Goal: Task Accomplishment & Management: Manage account settings

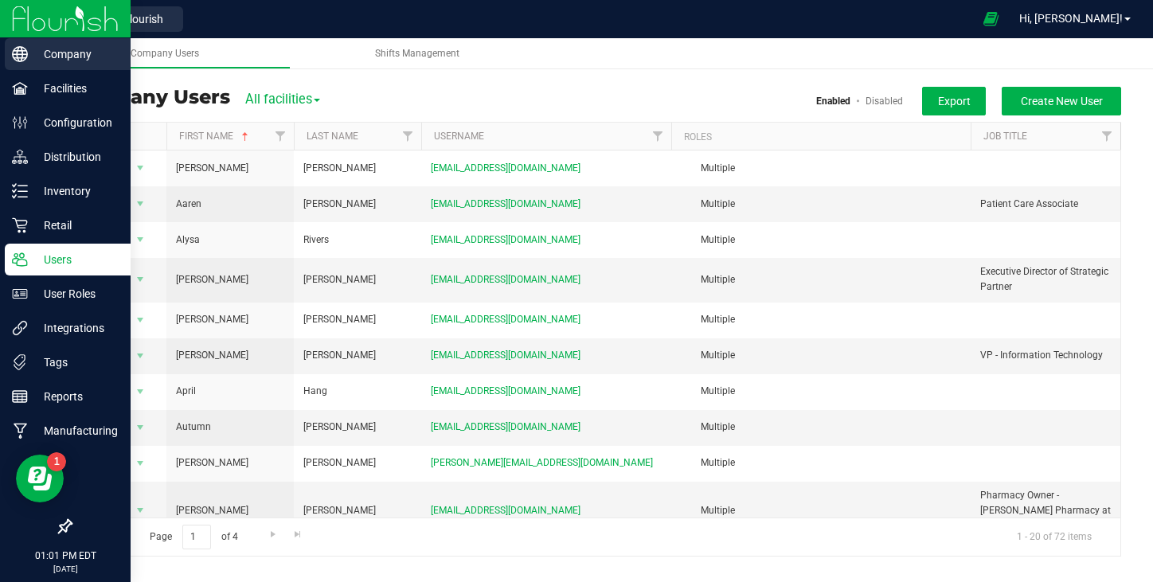
click at [19, 56] on icon at bounding box center [20, 54] width 16 height 16
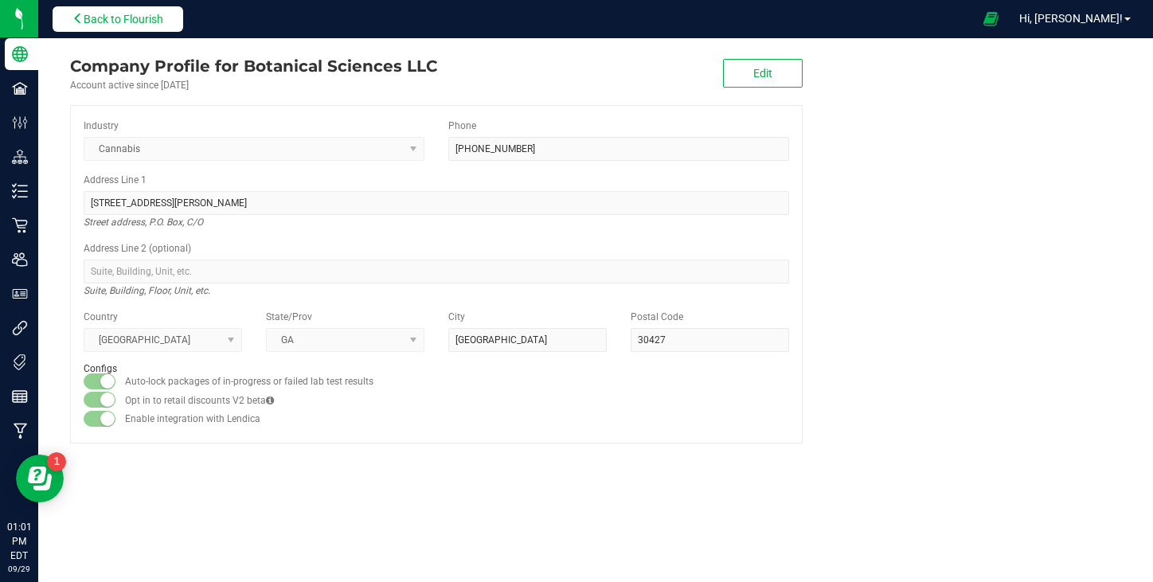
click at [150, 22] on span "Back to Flourish" at bounding box center [124, 19] width 80 height 13
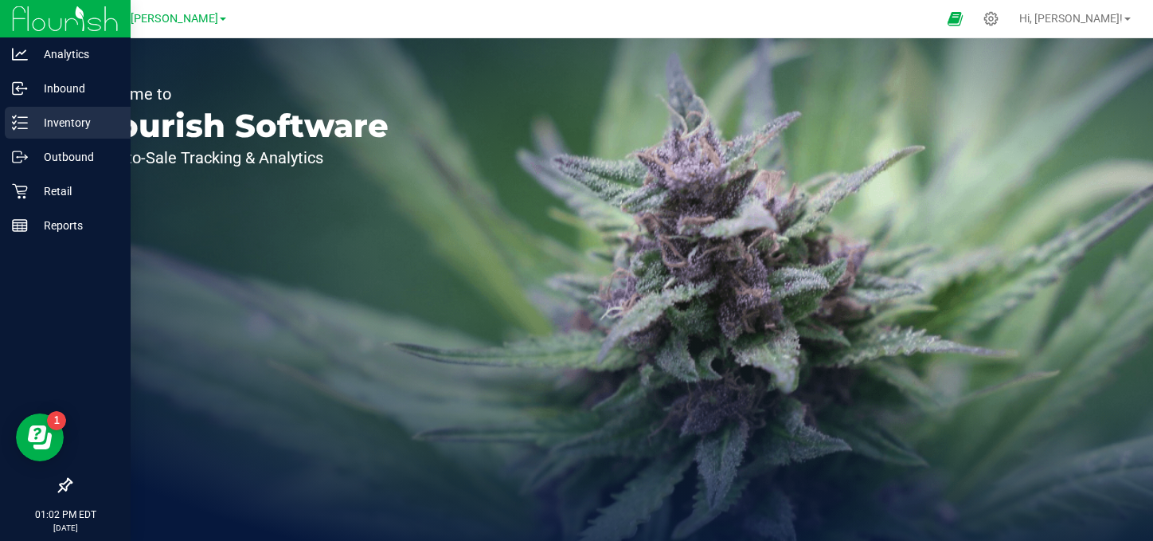
click at [65, 127] on p "Inventory" at bounding box center [76, 122] width 96 height 19
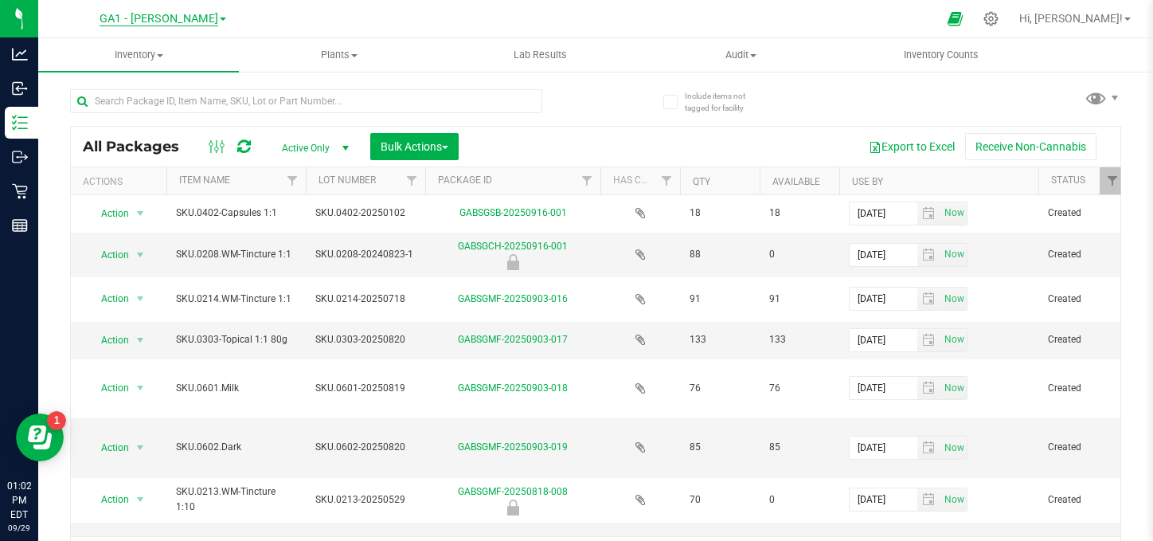
click at [183, 16] on span "GA1 - [PERSON_NAME]" at bounding box center [159, 19] width 119 height 14
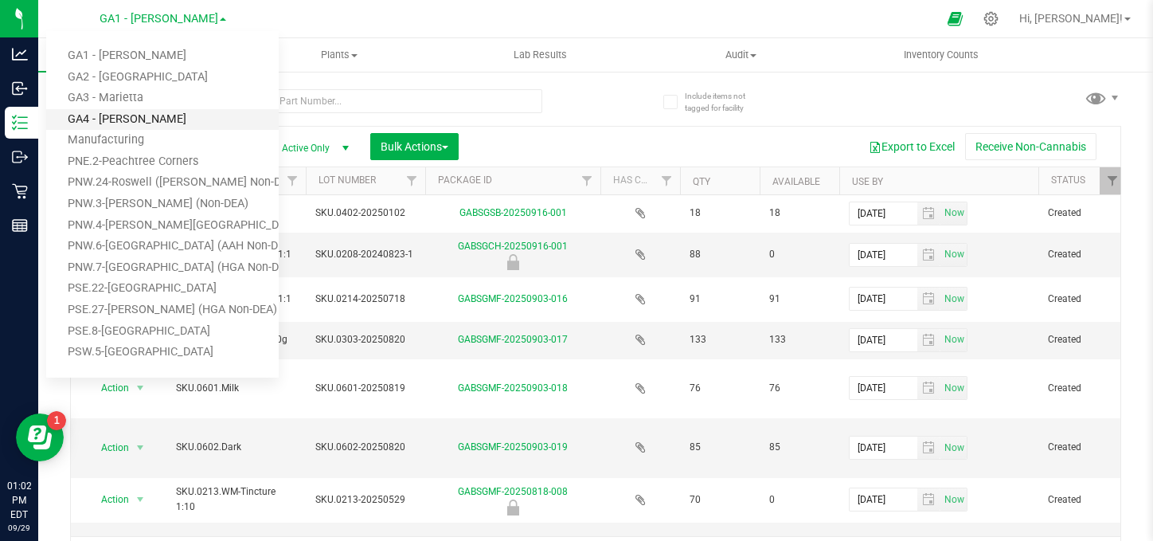
click at [133, 123] on link "GA4 - [PERSON_NAME]" at bounding box center [162, 120] width 233 height 22
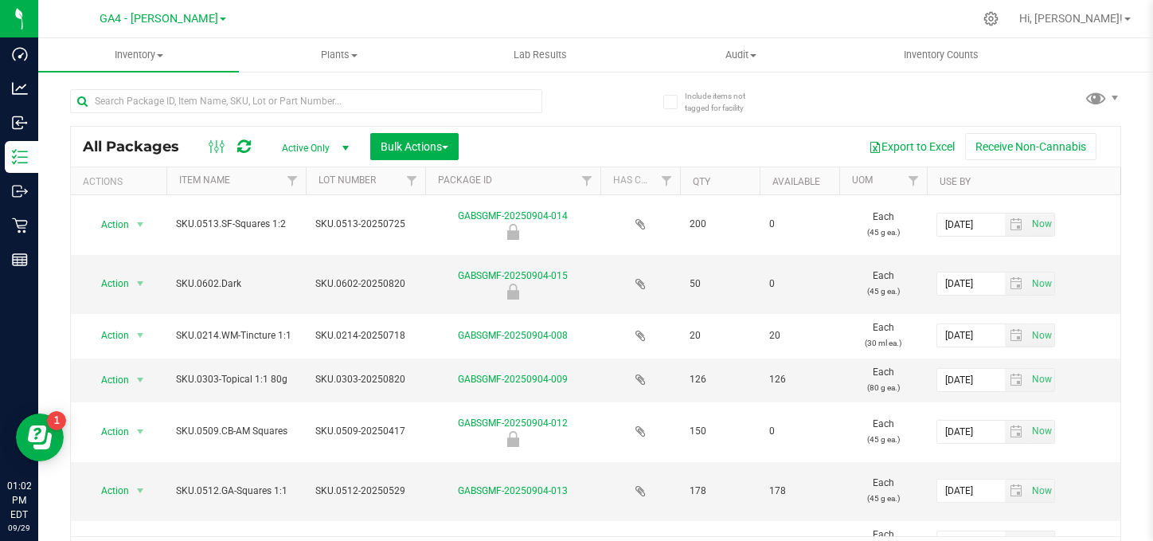
click at [616, 115] on div "All Packages Active Only Active Only Lab Samples Locked All Bulk Actions Add to…" at bounding box center [595, 324] width 1051 height 501
click at [214, 182] on link "Item Name" at bounding box center [204, 179] width 51 height 11
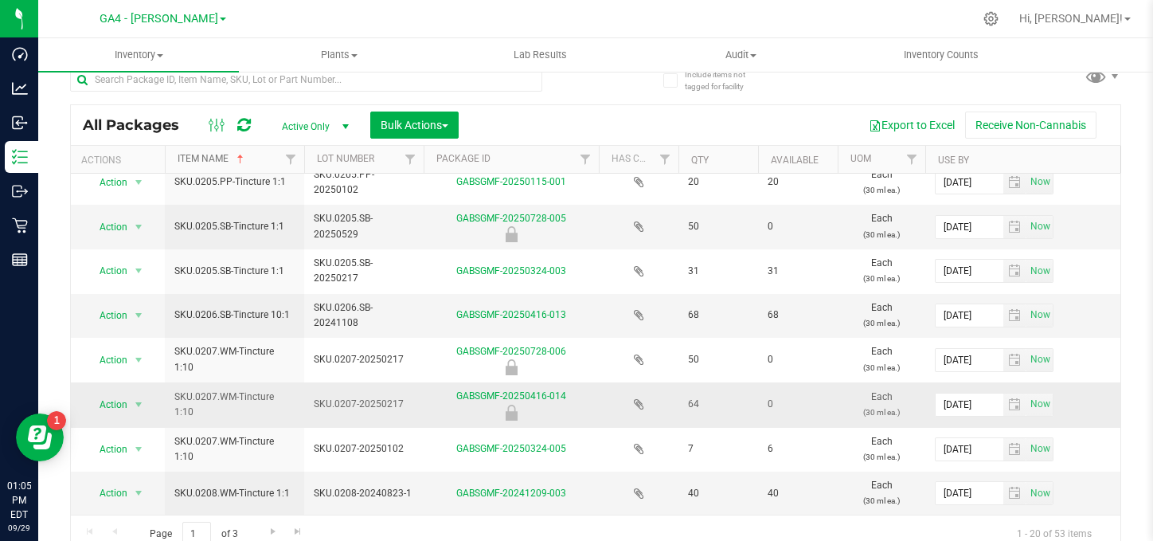
scroll to position [33, 0]
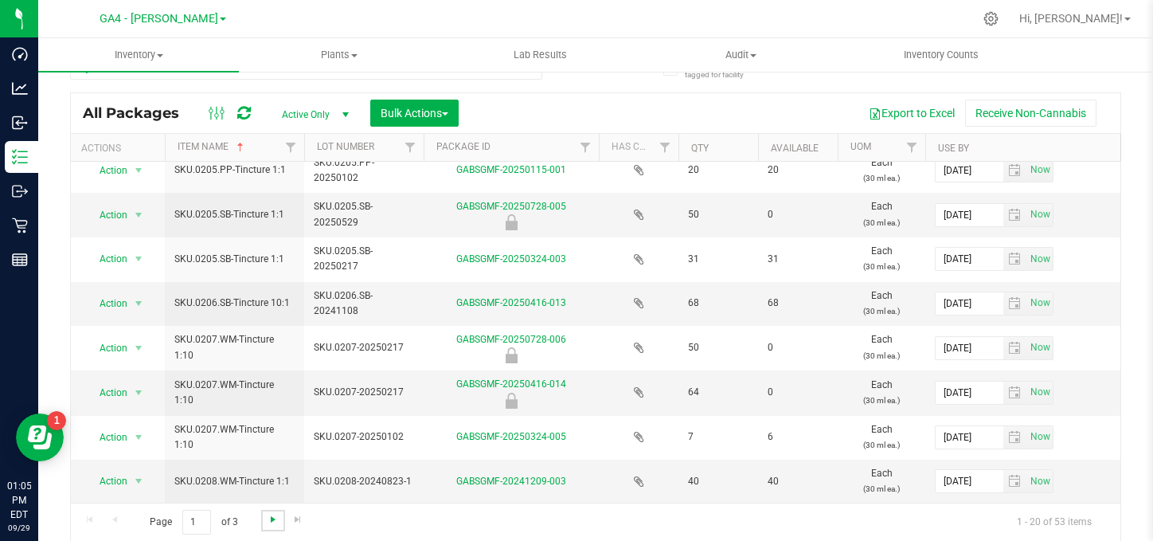
click at [271, 514] on span "Go to the next page" at bounding box center [273, 519] width 13 height 13
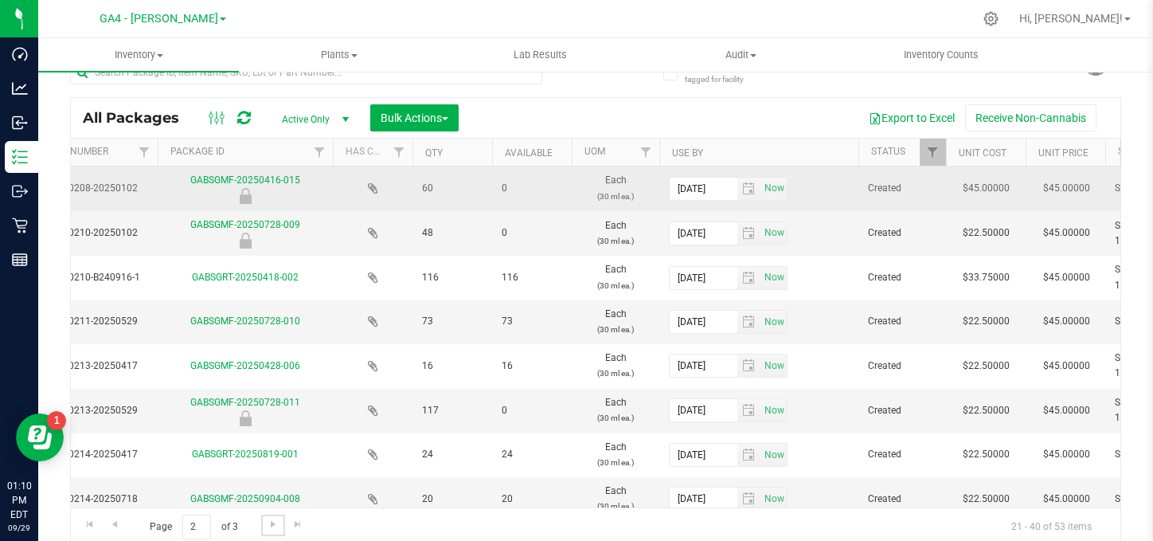
scroll to position [0, 293]
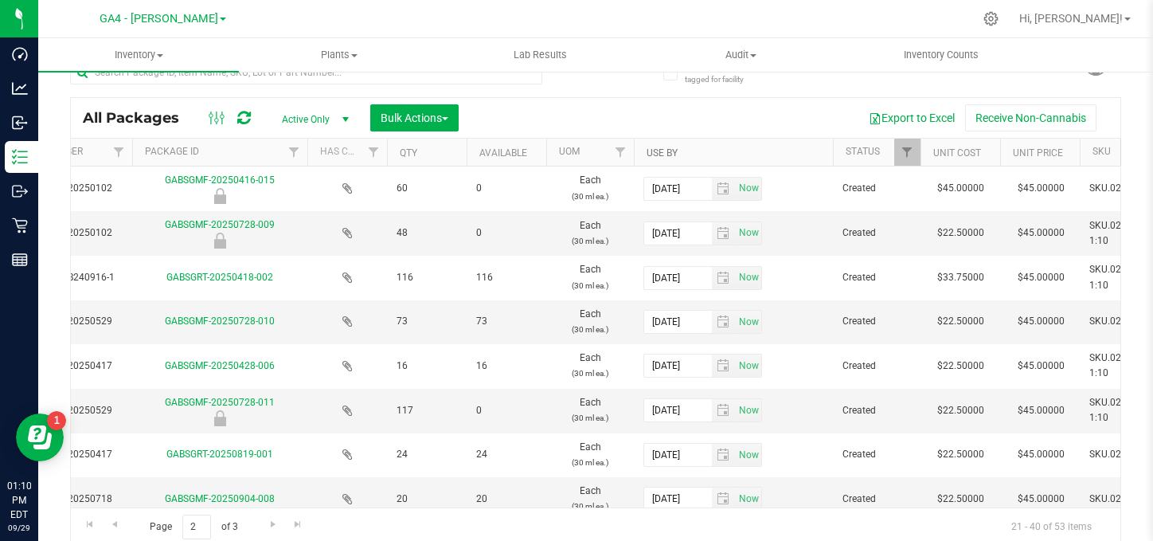
click at [661, 151] on link "Use By" at bounding box center [662, 152] width 31 height 11
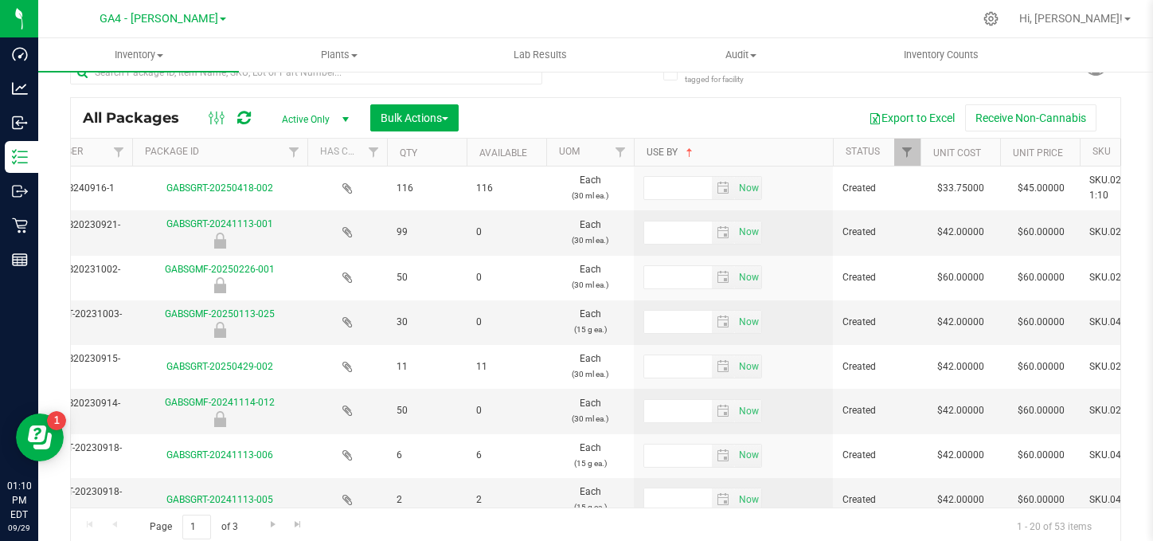
type input "[DATE]"
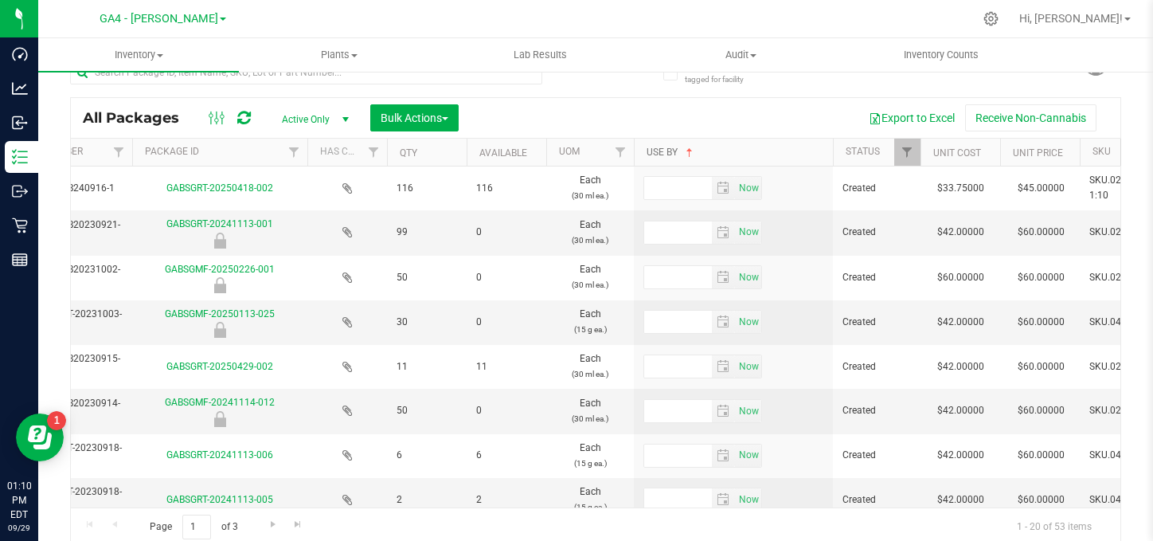
type input "[DATE]"
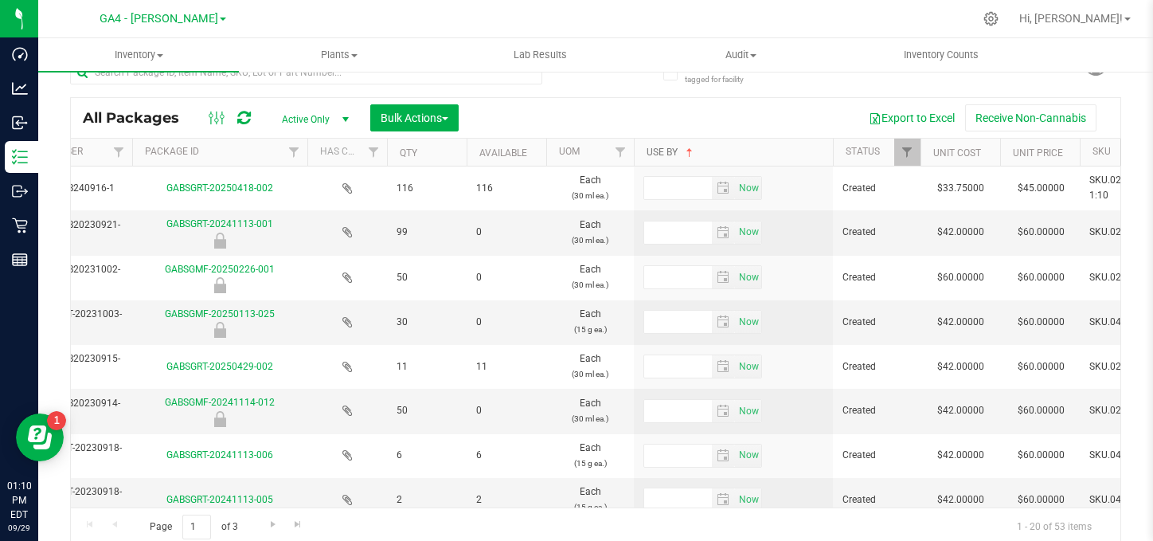
type input "[DATE]"
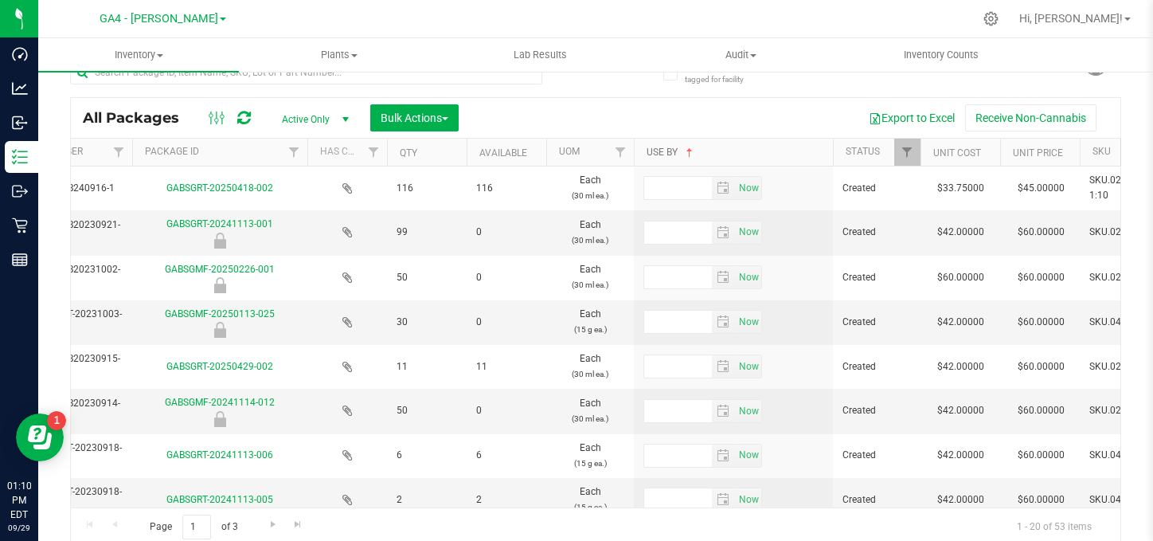
type input "[DATE]"
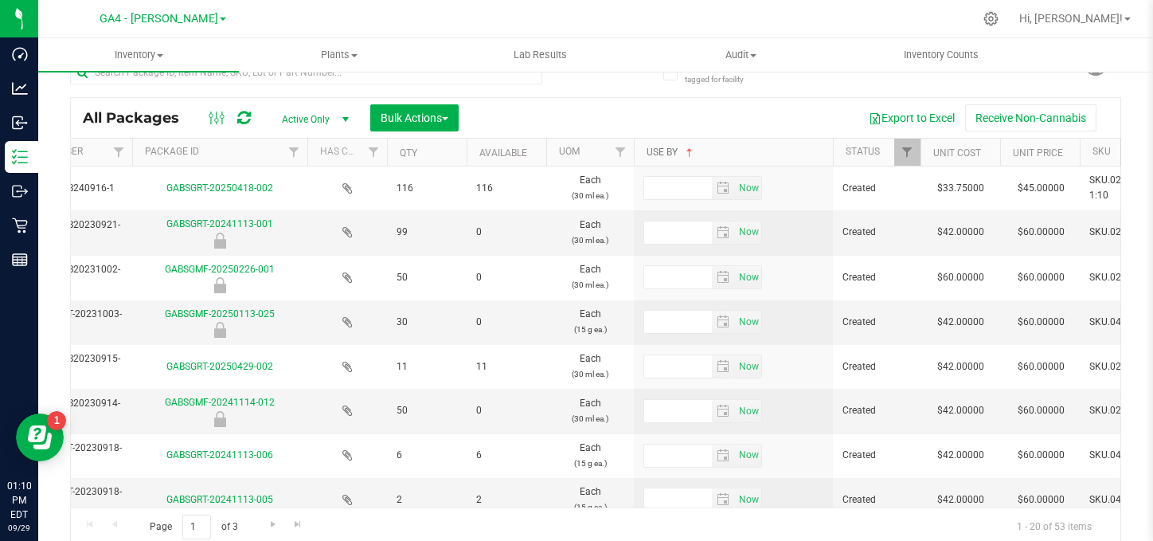
type input "[DATE]"
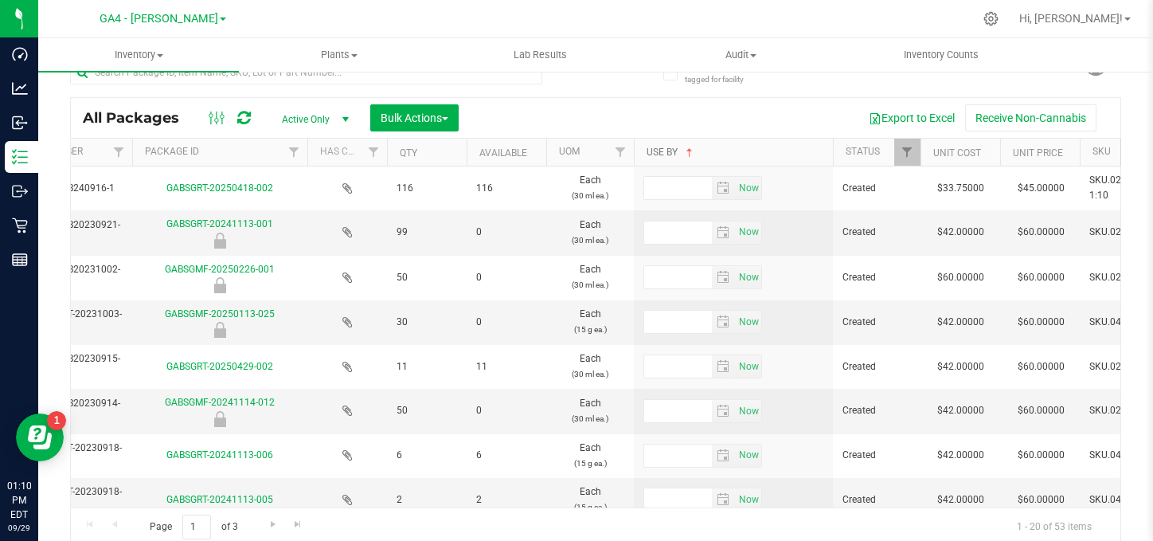
type input "[DATE]"
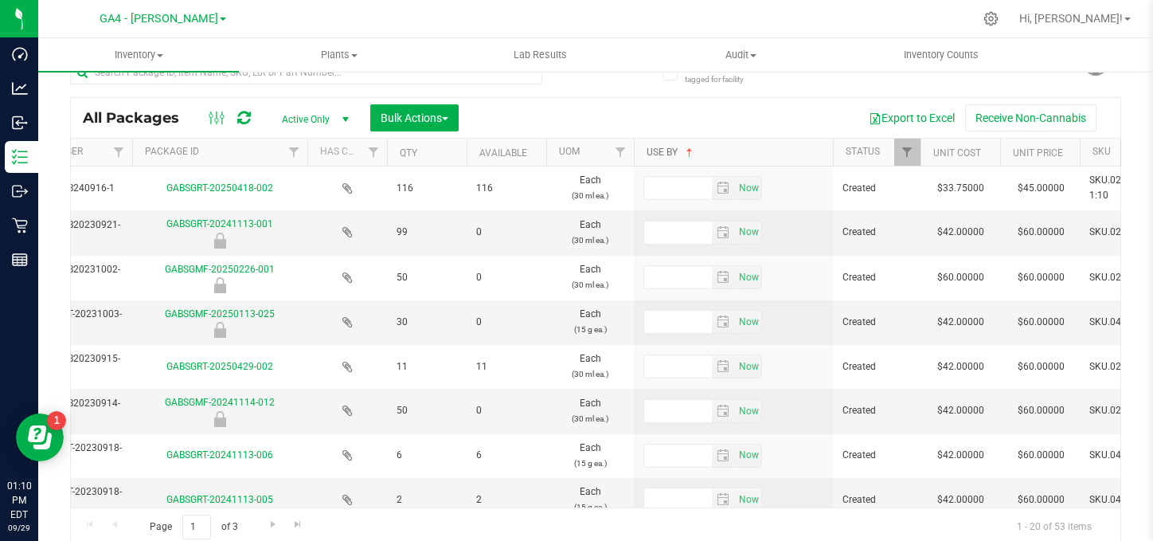
type input "[DATE]"
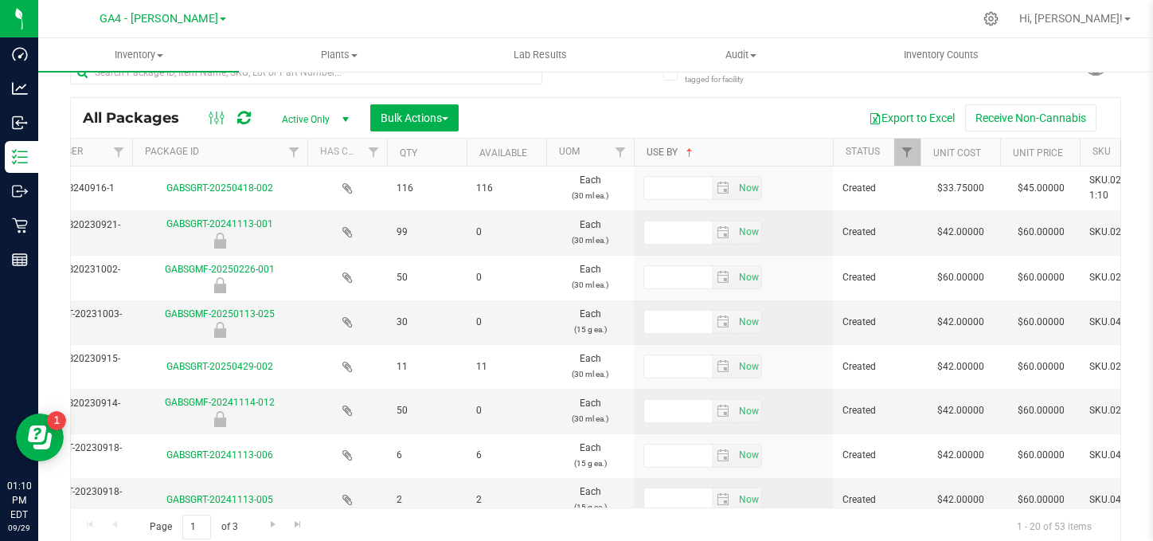
type input "[DATE]"
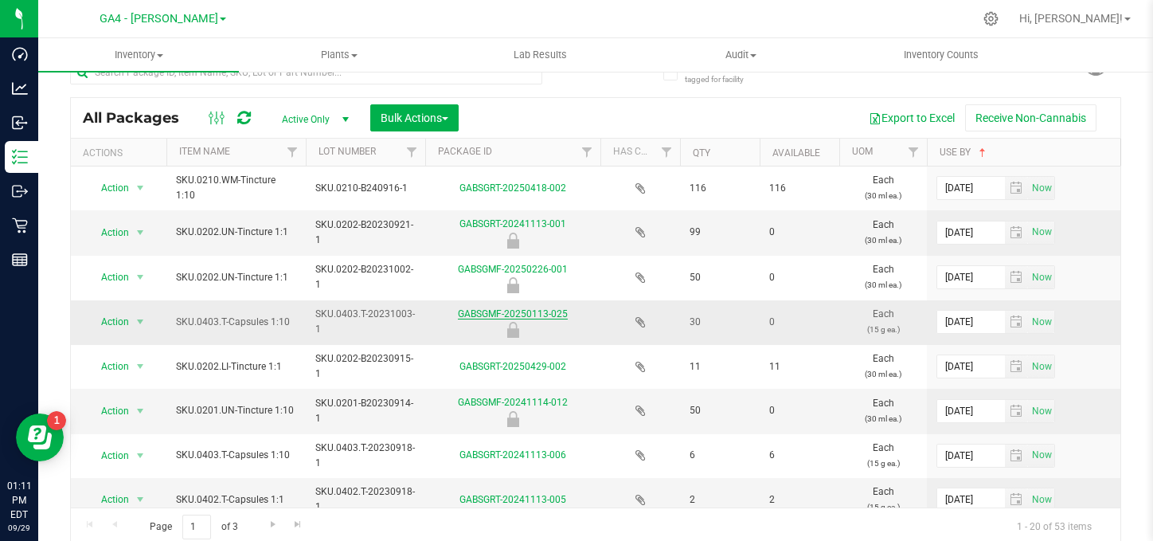
click at [513, 314] on link "GABSGMF-20250113-025" at bounding box center [513, 313] width 110 height 11
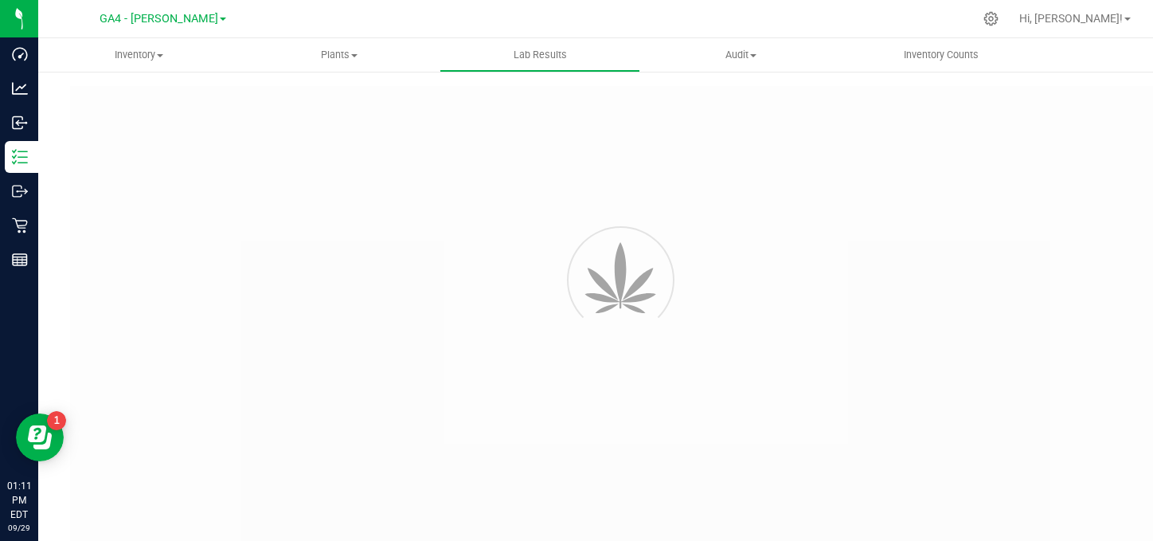
type input "GABSGMF-20231005-001"
type input "[PERSON_NAME]-101824-6916"
type input "GABSGMF-20231005-001"
type input "[DATE] 9:25 AM"
type input "[DATE]"
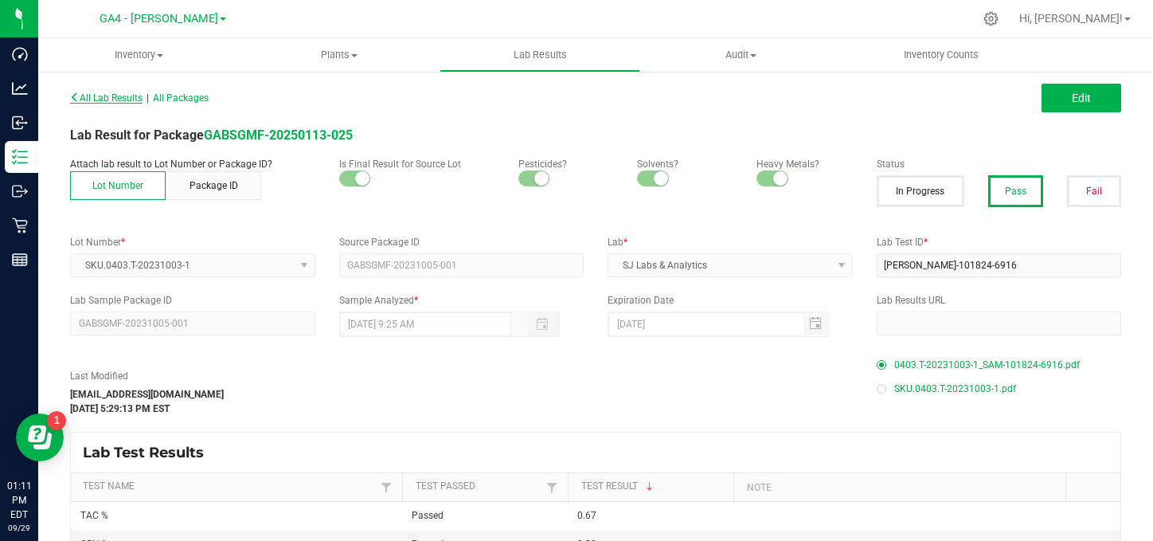
click at [96, 96] on span "All Lab Results" at bounding box center [106, 97] width 72 height 11
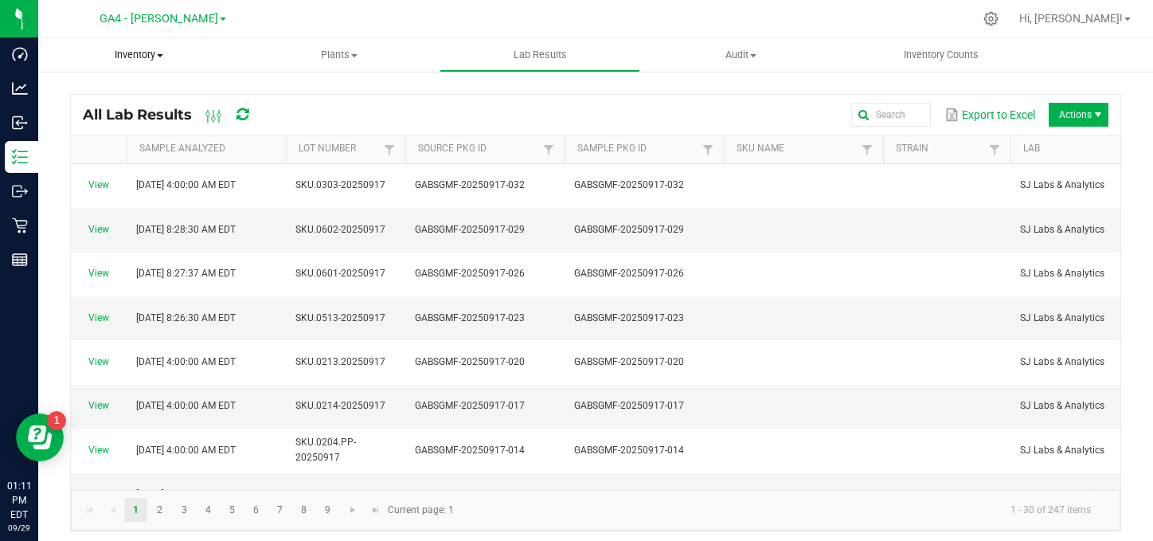
click at [144, 51] on span "Inventory" at bounding box center [138, 55] width 201 height 14
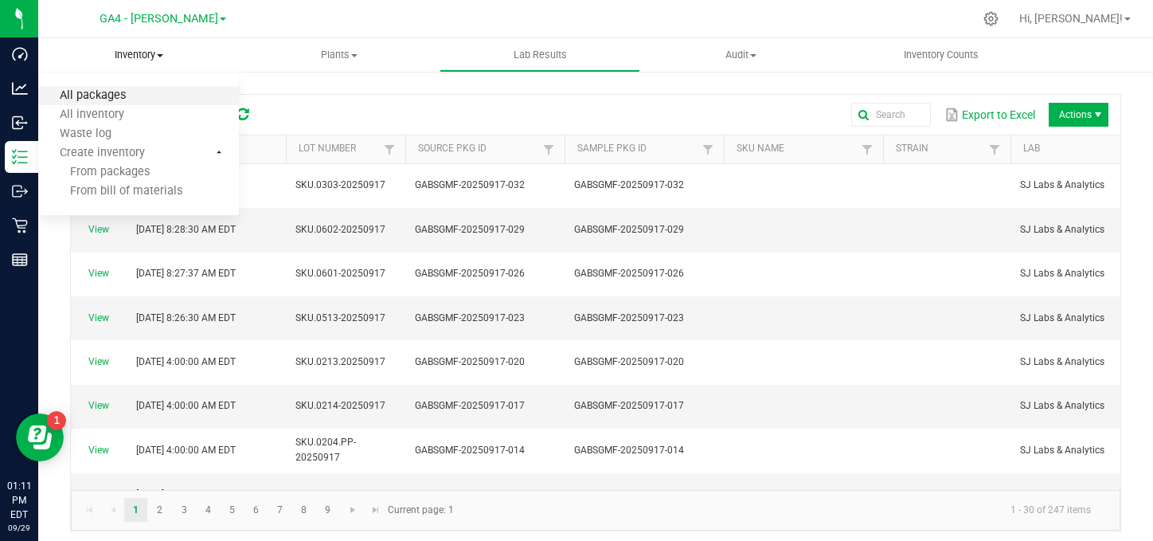
click at [117, 95] on span "All packages" at bounding box center [92, 96] width 109 height 14
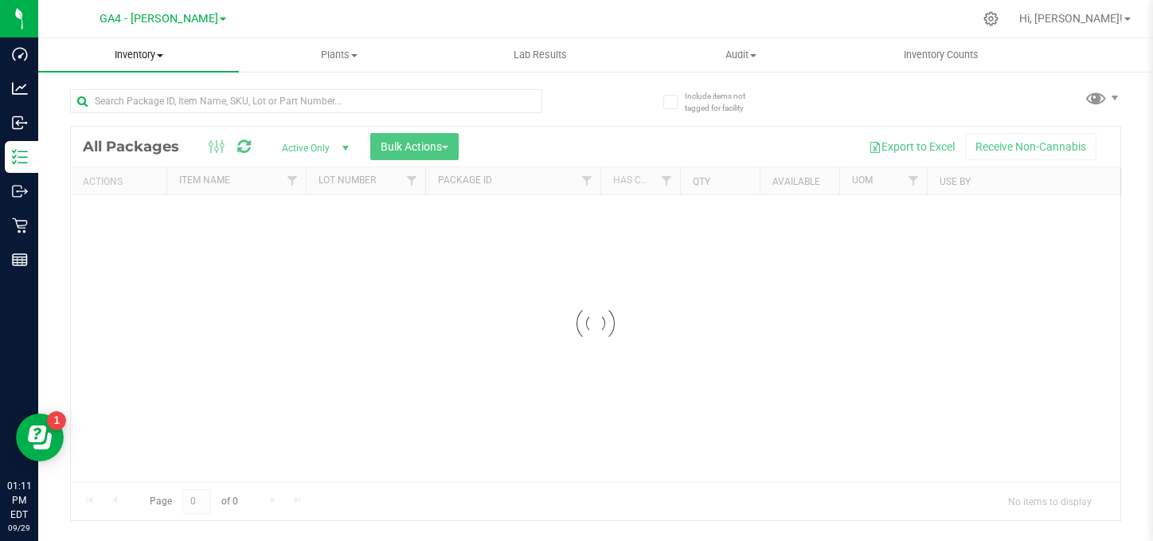
click at [155, 54] on span "Inventory" at bounding box center [138, 55] width 201 height 14
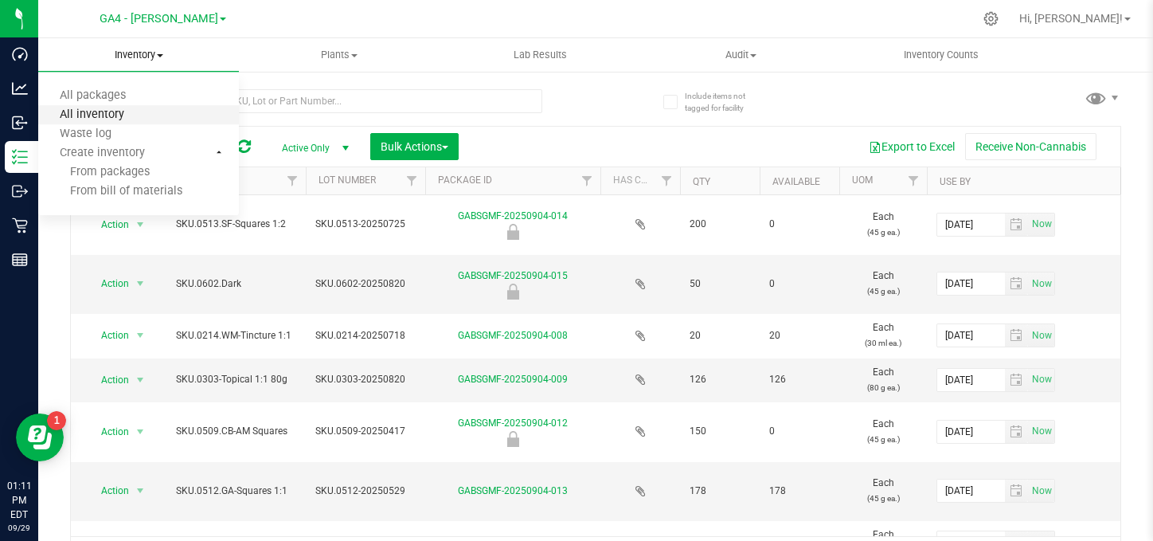
click at [102, 113] on span "All inventory" at bounding box center [92, 115] width 108 height 14
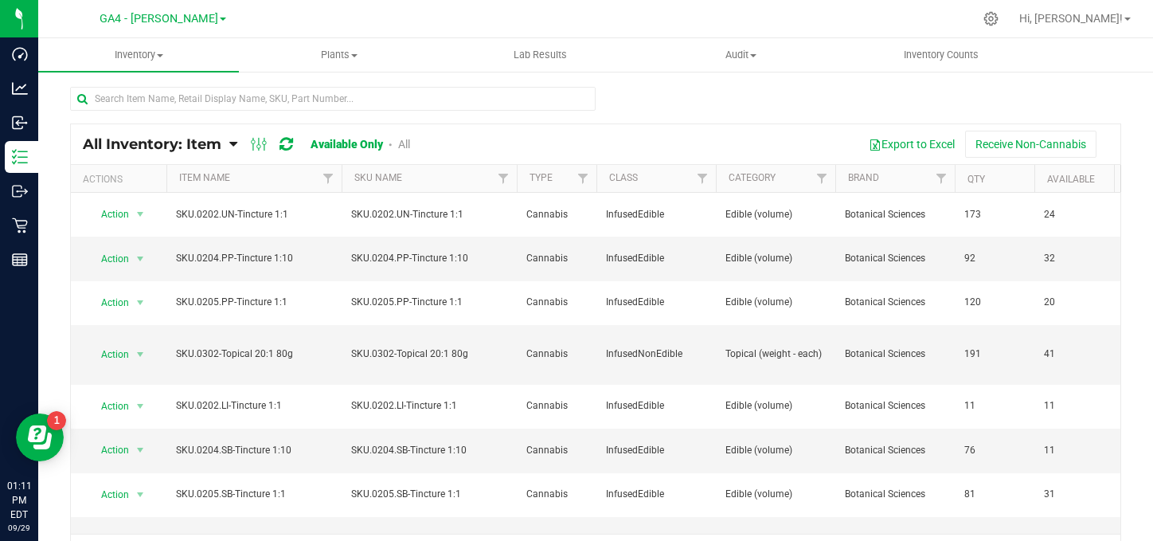
click at [722, 108] on div at bounding box center [595, 105] width 1051 height 37
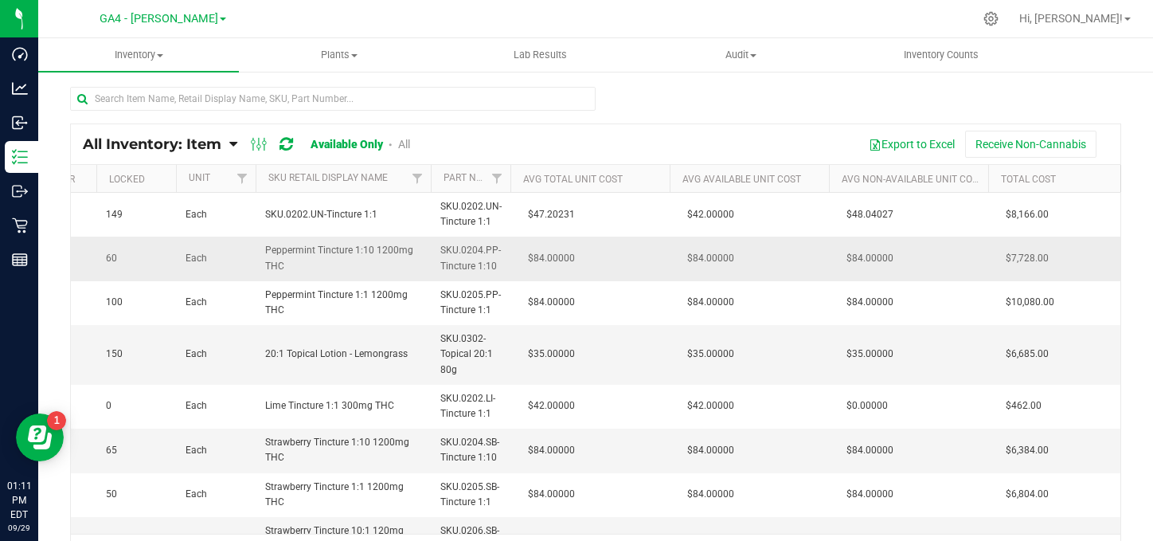
scroll to position [0, 1278]
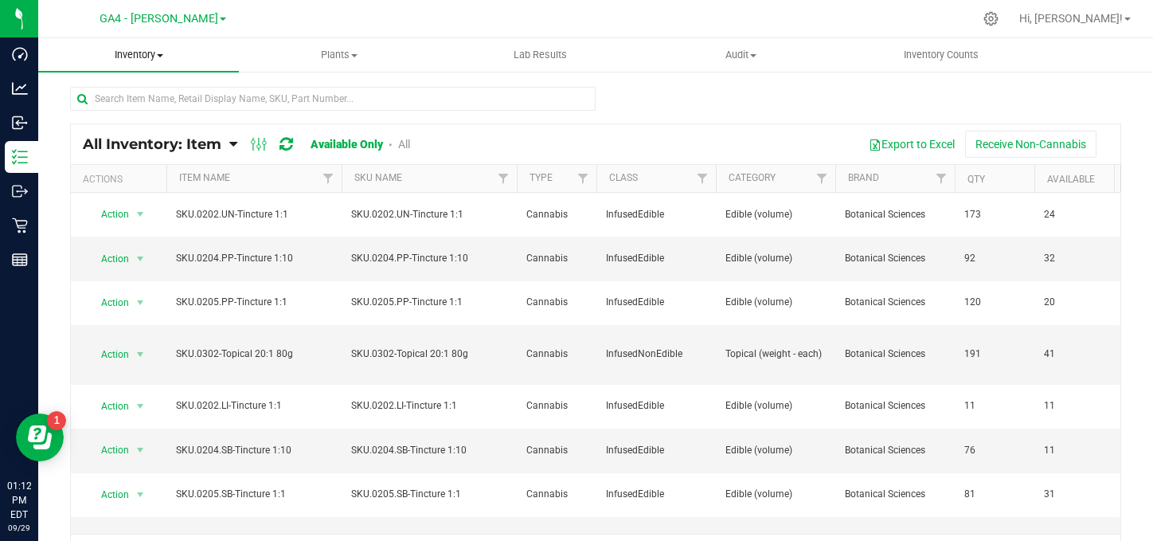
click at [143, 60] on span "Inventory" at bounding box center [138, 55] width 201 height 14
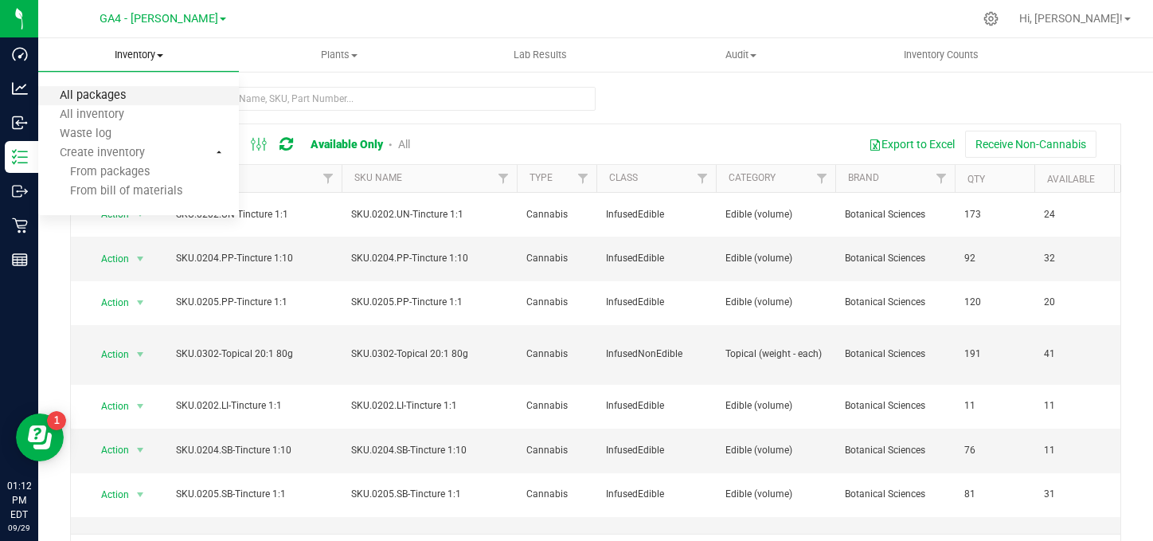
click at [101, 99] on span "All packages" at bounding box center [92, 96] width 109 height 14
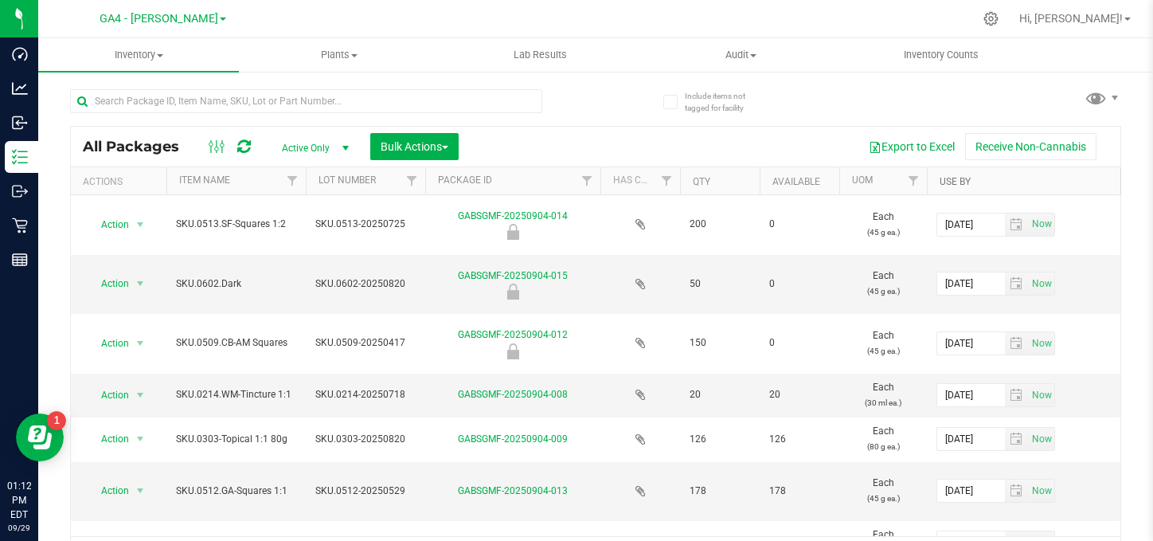
click at [959, 184] on link "Use By" at bounding box center [955, 181] width 31 height 11
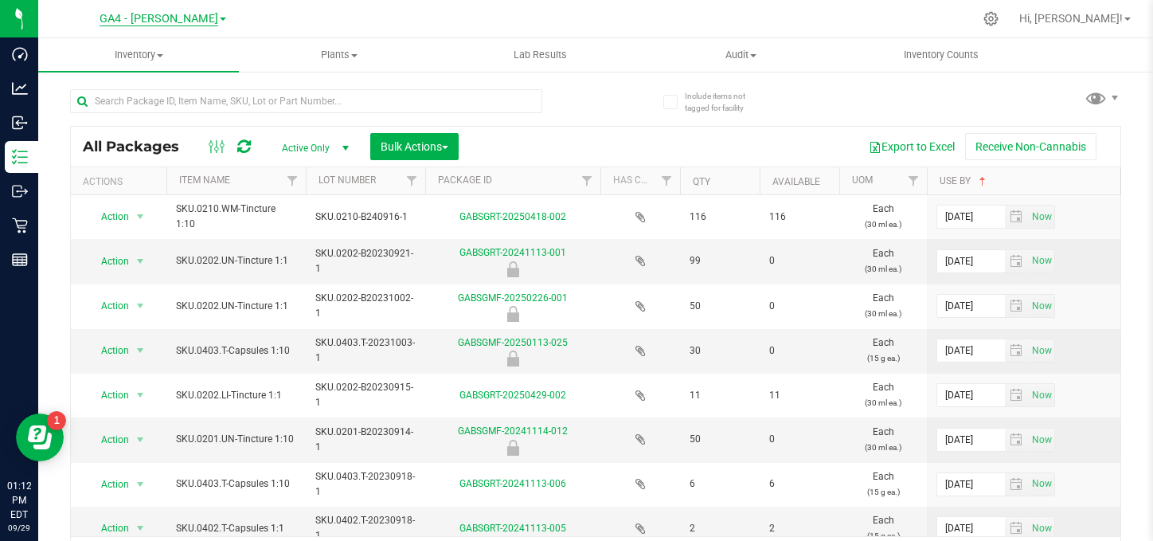
click at [174, 20] on span "GA4 - [PERSON_NAME]" at bounding box center [159, 19] width 119 height 14
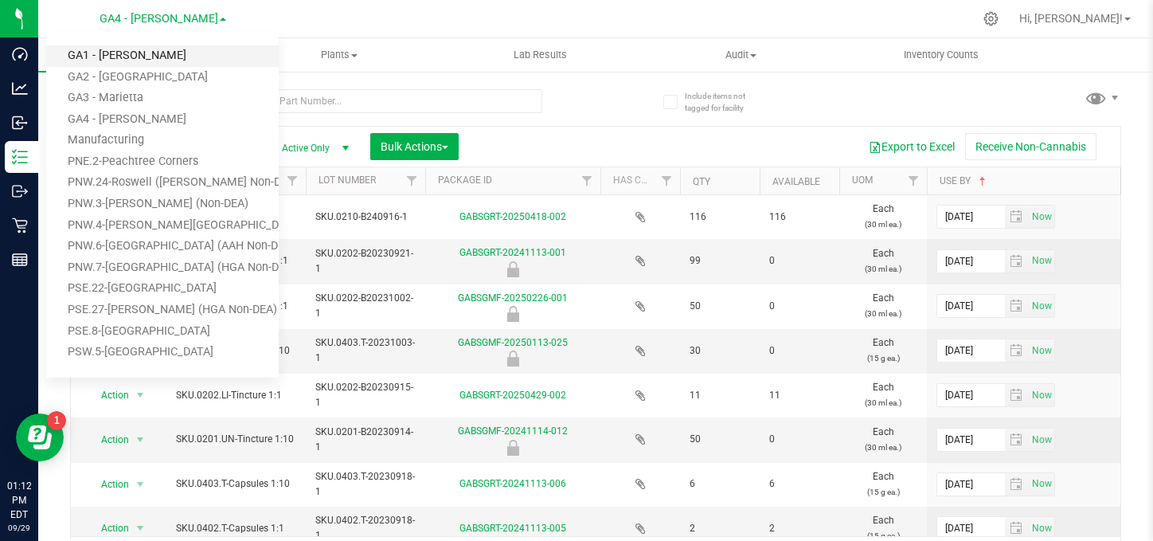
click at [121, 57] on link "GA1 - [PERSON_NAME]" at bounding box center [162, 56] width 233 height 22
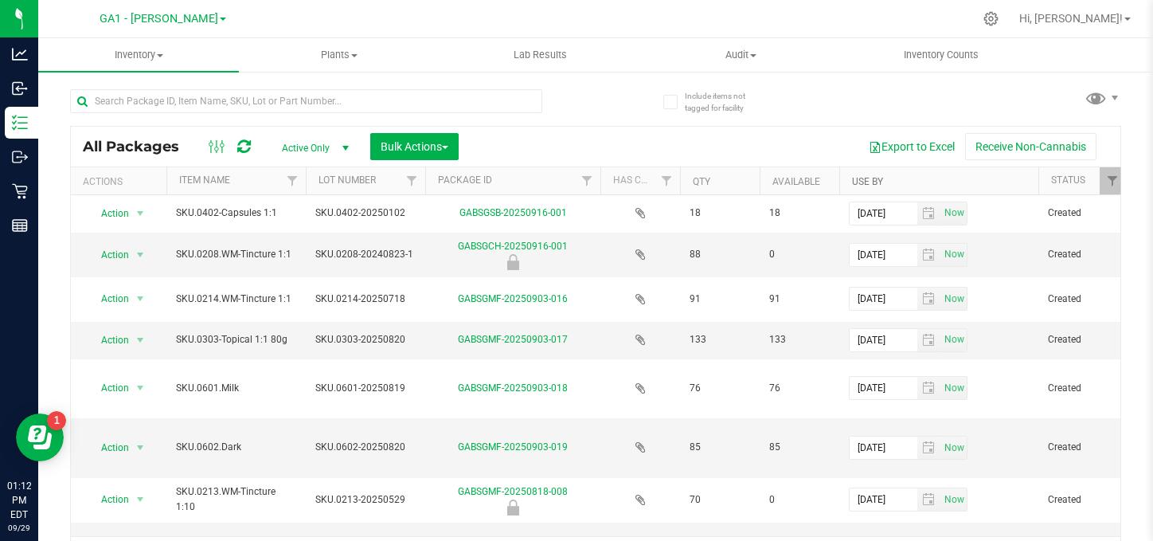
click at [871, 184] on link "Use By" at bounding box center [867, 181] width 31 height 11
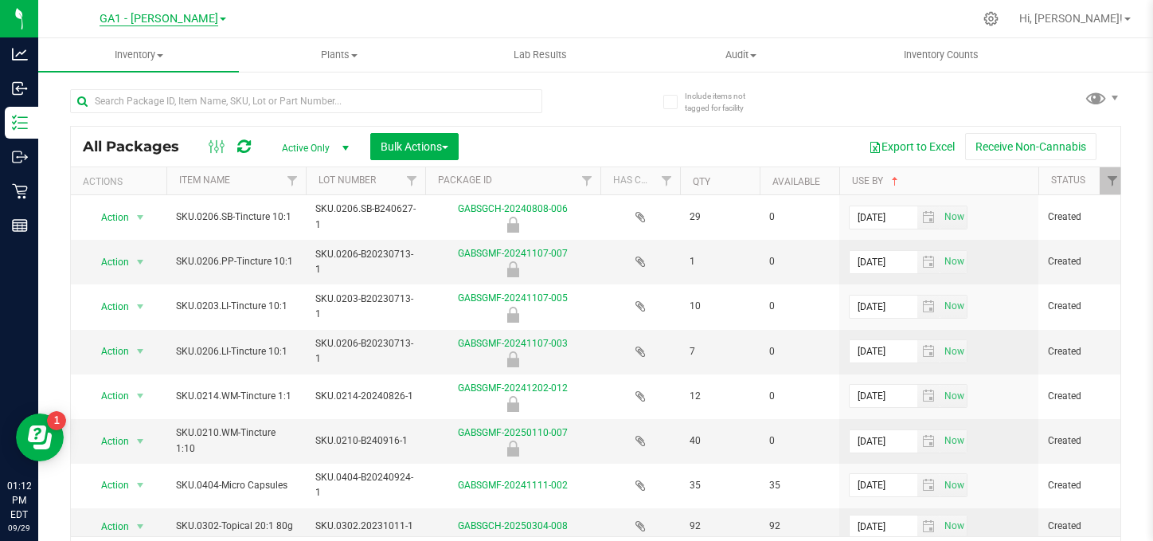
click at [159, 20] on span "GA1 - [PERSON_NAME]" at bounding box center [159, 19] width 119 height 14
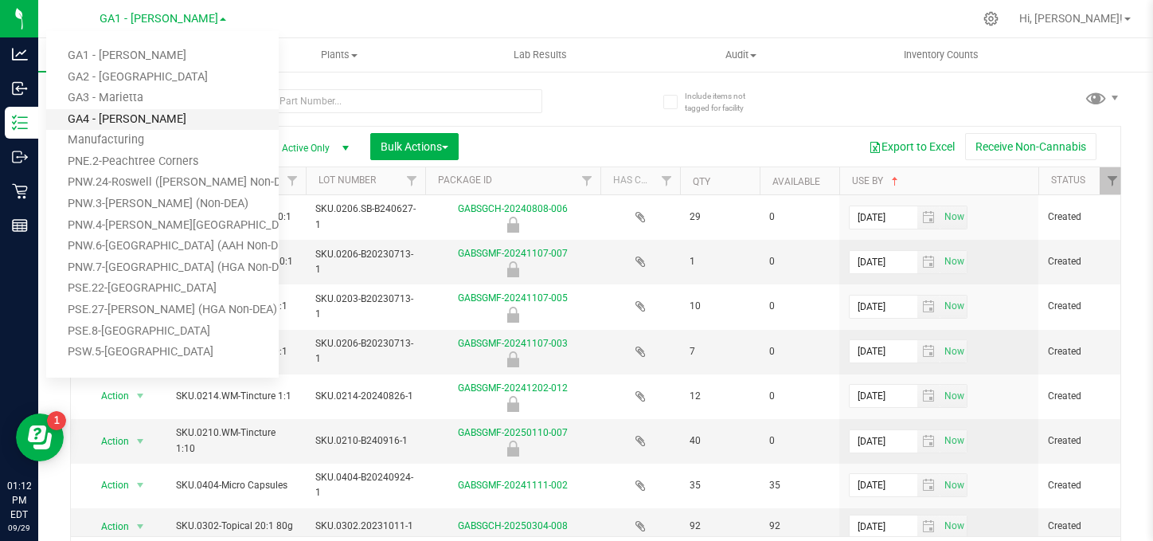
click at [121, 111] on link "GA4 - [PERSON_NAME]" at bounding box center [162, 120] width 233 height 22
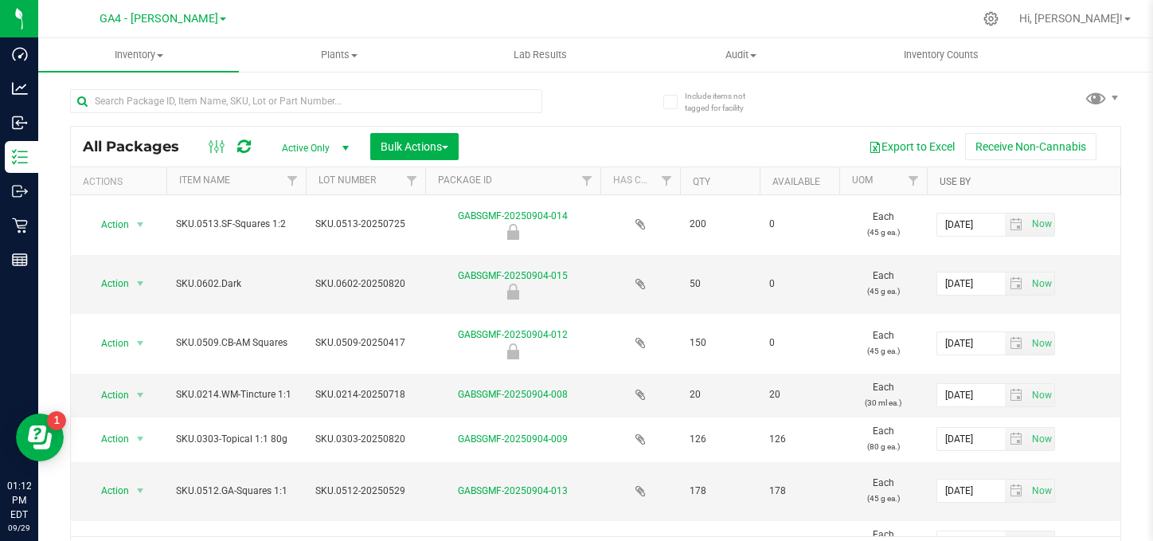
click at [963, 176] on link "Use By" at bounding box center [955, 181] width 31 height 11
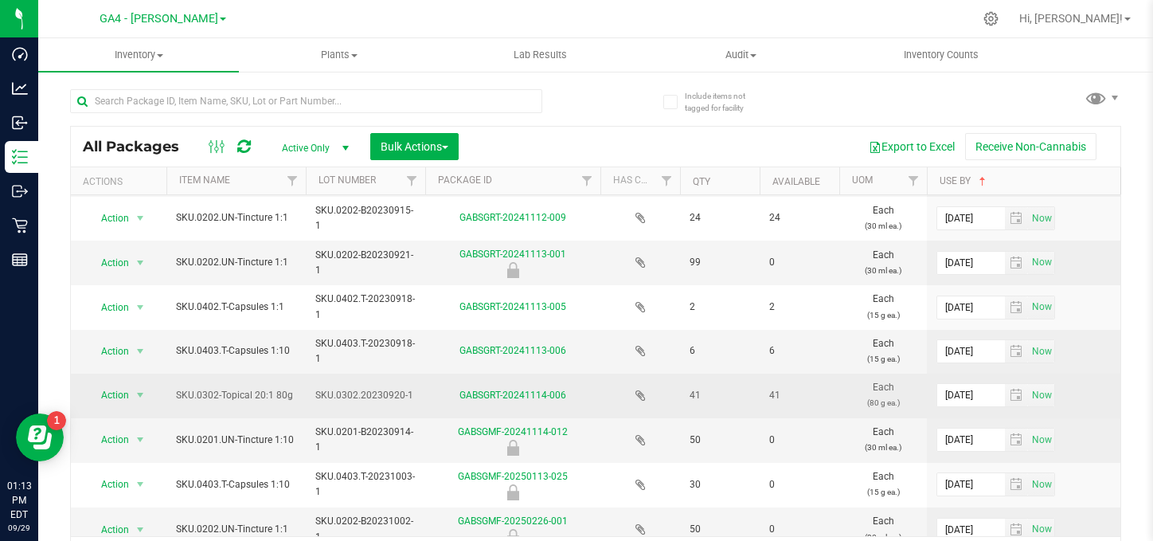
drag, startPoint x: 300, startPoint y: 395, endPoint x: 219, endPoint y: 393, distance: 81.3
click at [219, 393] on td "SKU.0302-Topical 20:1 80g" at bounding box center [235, 396] width 139 height 44
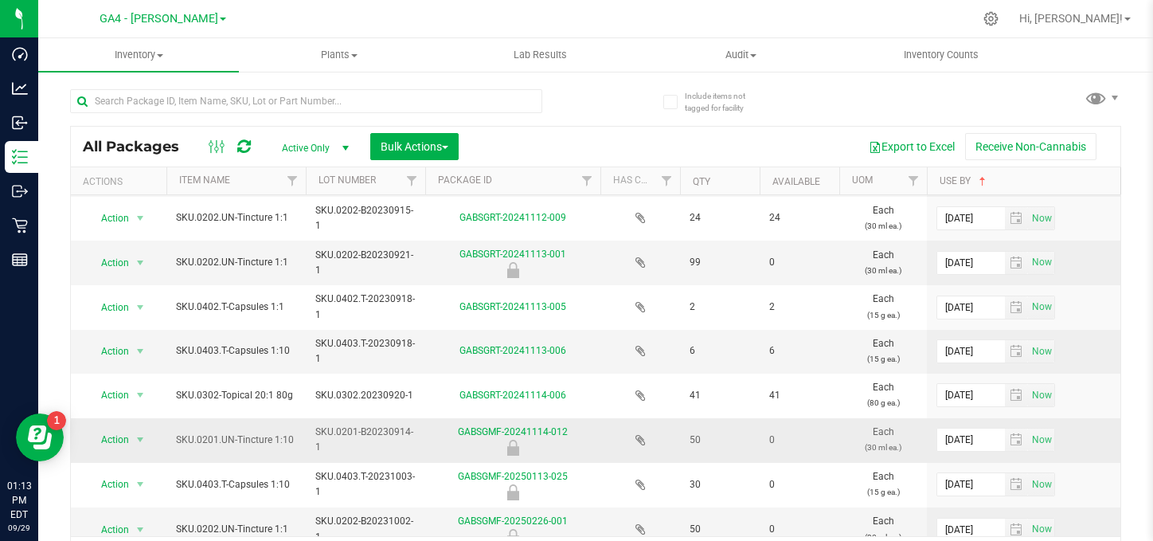
click at [294, 444] on span "SKU.0201.UN-Tincture 1:10" at bounding box center [236, 440] width 120 height 15
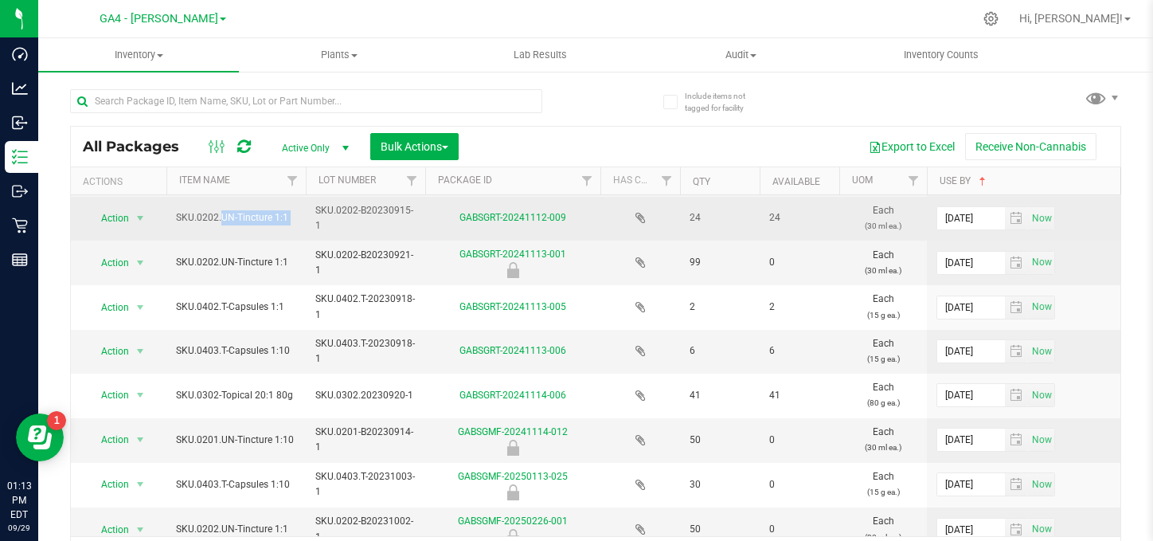
drag, startPoint x: 169, startPoint y: 215, endPoint x: 310, endPoint y: 228, distance: 141.6
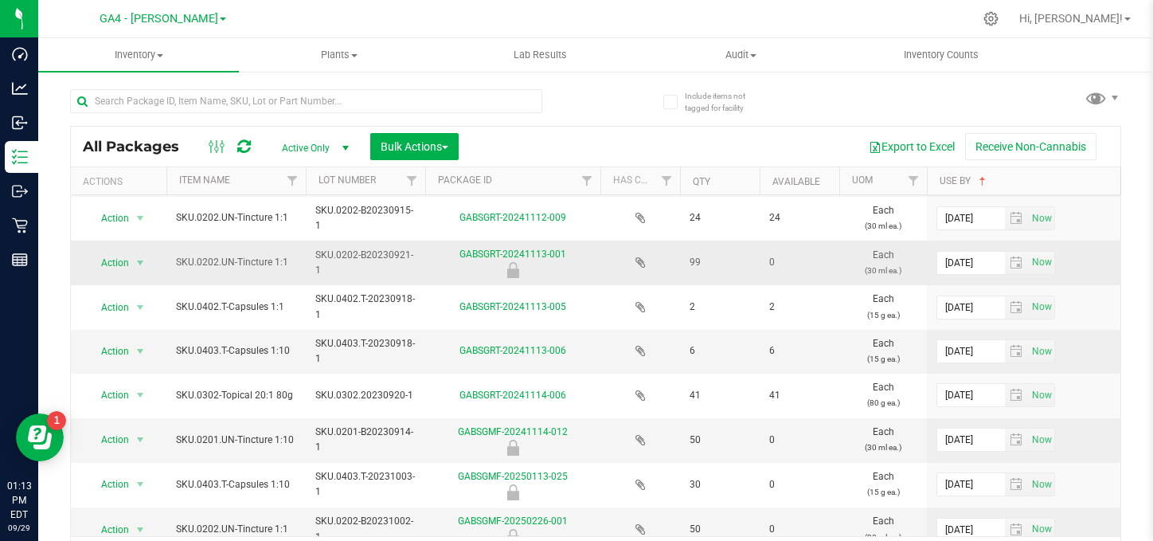
click at [276, 257] on span "SKU.0202.UN-Tincture 1:1" at bounding box center [236, 262] width 120 height 15
drag, startPoint x: 289, startPoint y: 260, endPoint x: 190, endPoint y: 248, distance: 99.5
click at [190, 248] on td "SKU.0202.UN-Tincture 1:1" at bounding box center [235, 263] width 139 height 45
drag, startPoint x: 312, startPoint y: 433, endPoint x: 206, endPoint y: 419, distance: 107.7
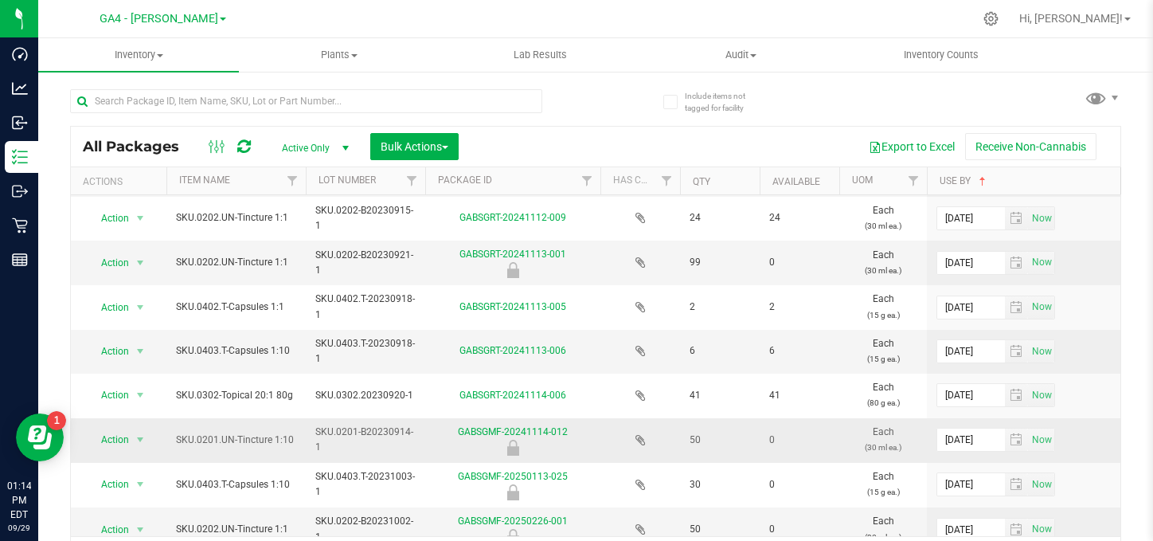
click at [362, 445] on span "SKU.0201-B20230914-1" at bounding box center [365, 440] width 100 height 30
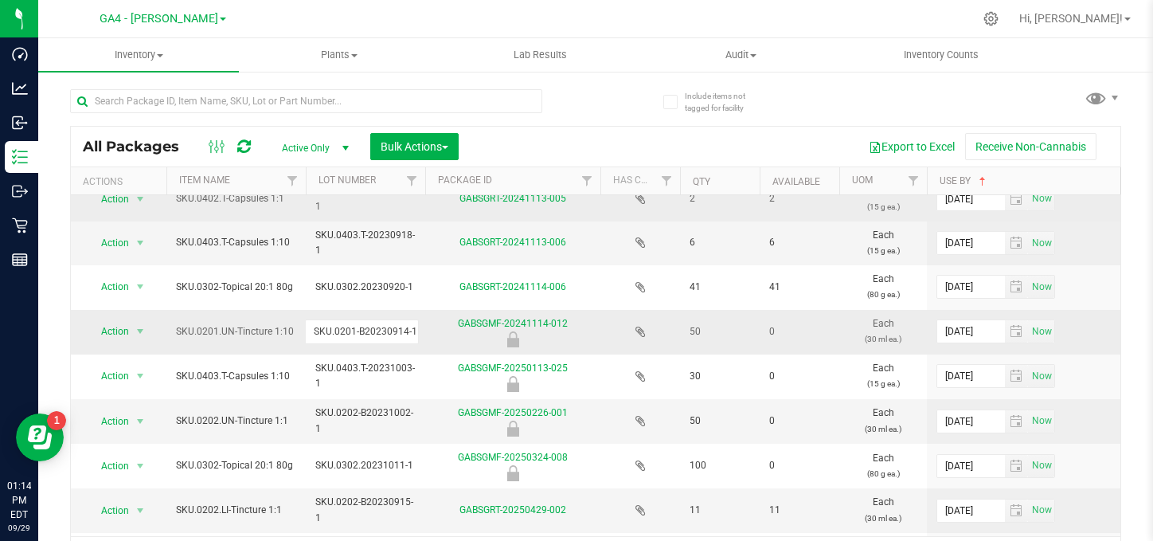
scroll to position [199, 0]
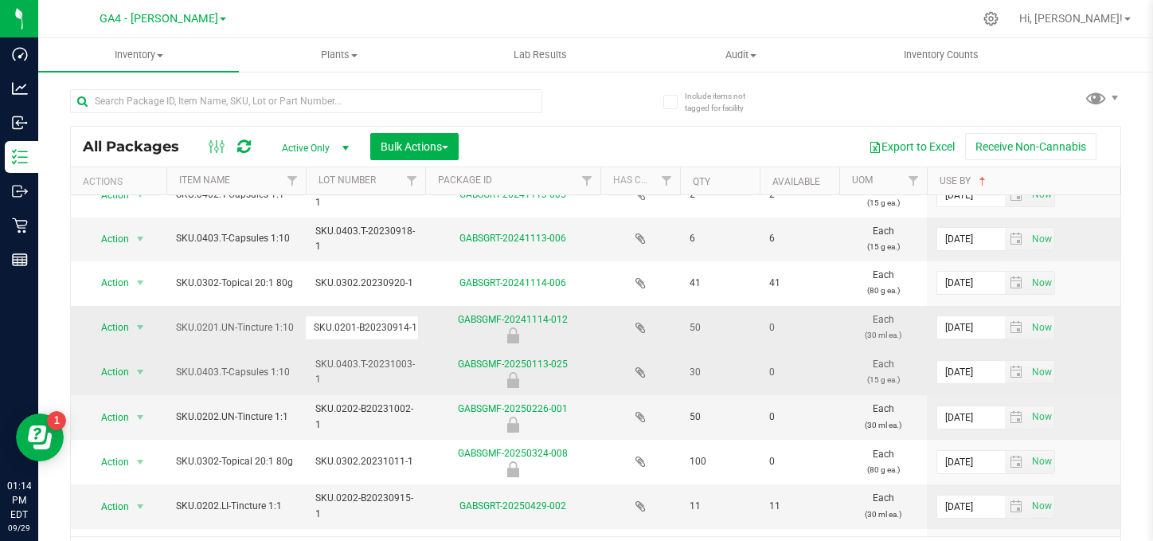
click at [434, 393] on td "GABSGMF-20250113-025" at bounding box center [512, 372] width 175 height 45
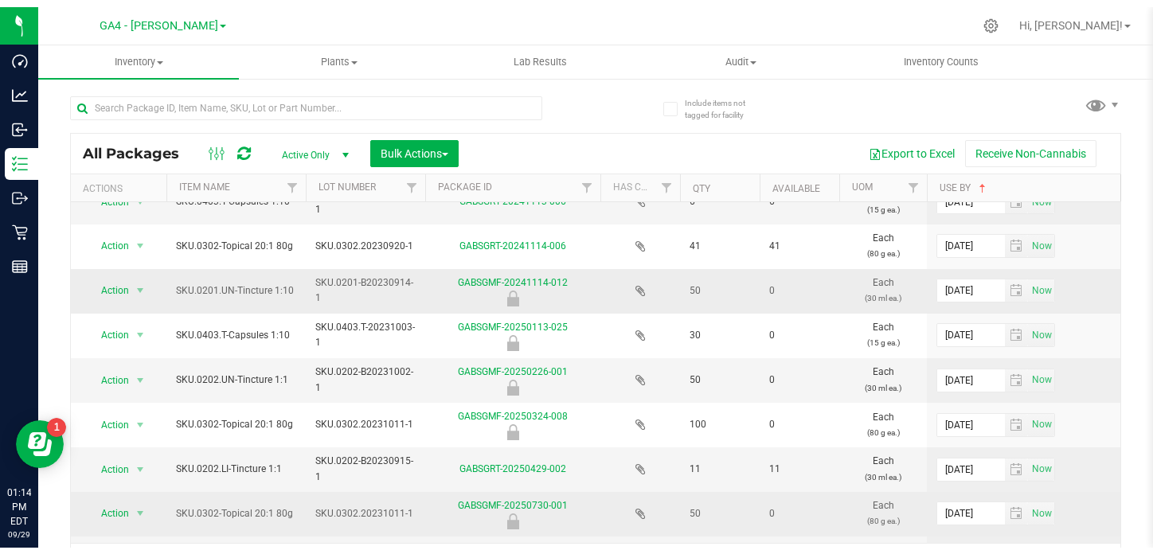
scroll to position [244, 0]
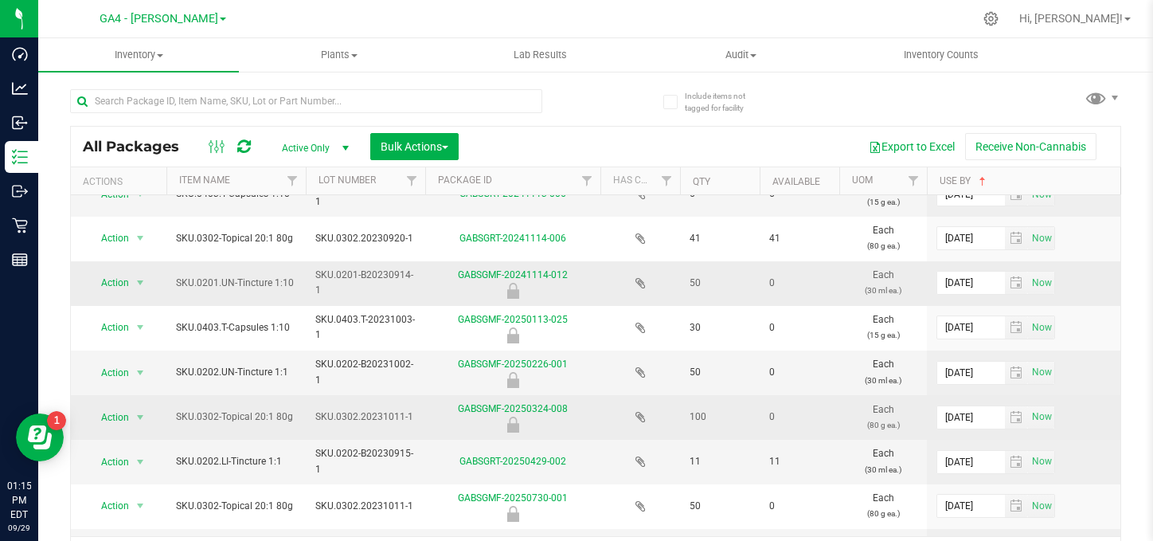
drag, startPoint x: 294, startPoint y: 414, endPoint x: 208, endPoint y: 405, distance: 86.6
click at [208, 405] on td "SKU.0302-Topical 20:1 80g" at bounding box center [235, 417] width 139 height 45
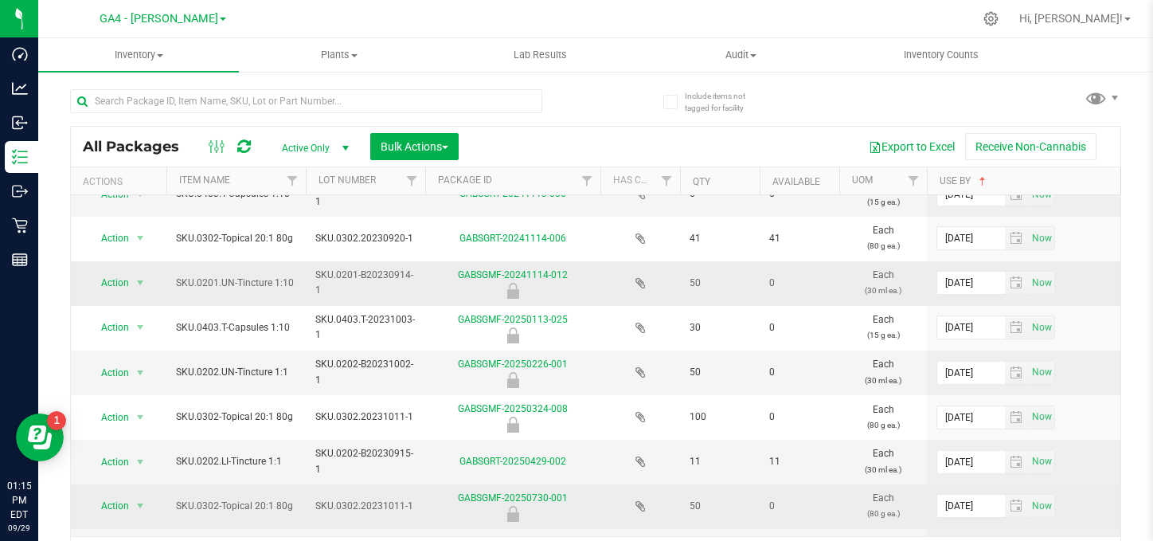
drag, startPoint x: 298, startPoint y: 501, endPoint x: 218, endPoint y: 499, distance: 79.7
click at [218, 499] on td "SKU.0302-Topical 20:1 80g" at bounding box center [235, 506] width 139 height 45
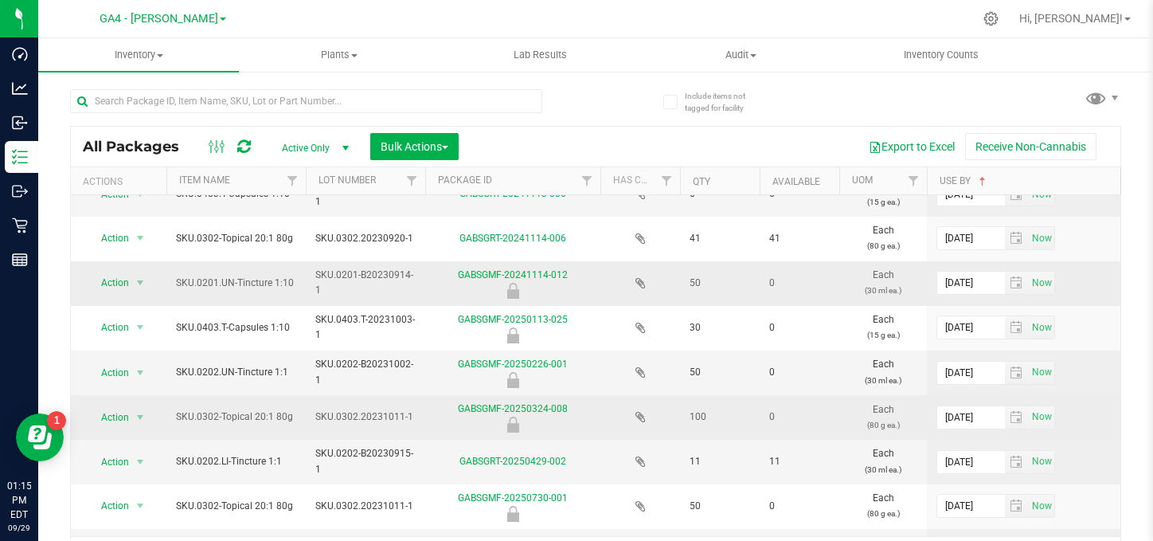
click at [594, 424] on div at bounding box center [513, 425] width 180 height 16
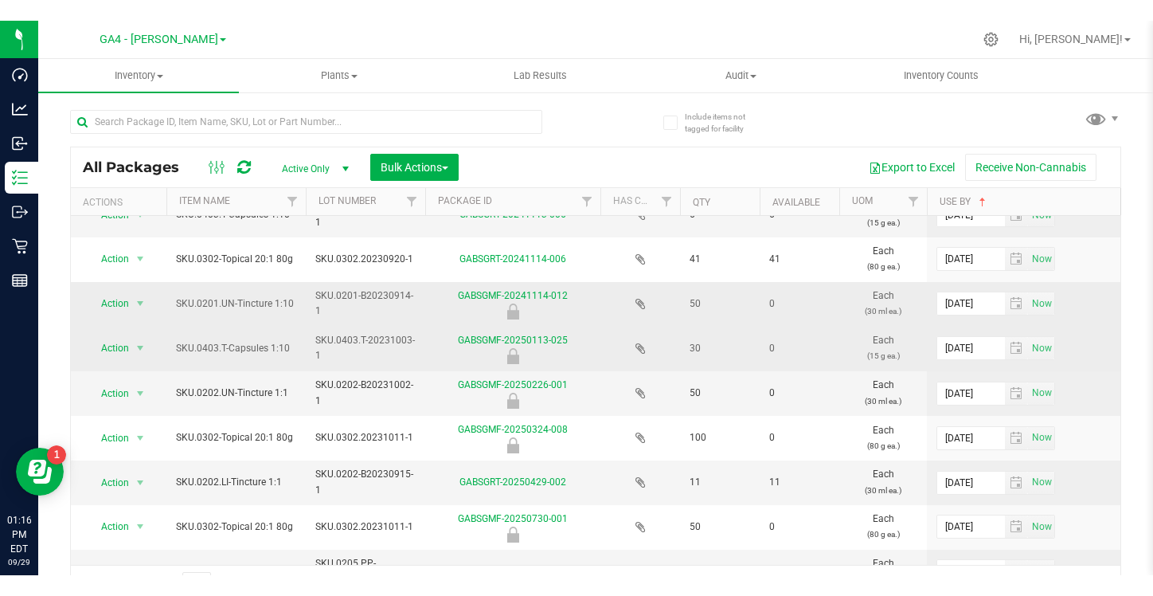
scroll to position [0, 0]
